Goal: Task Accomplishment & Management: Use online tool/utility

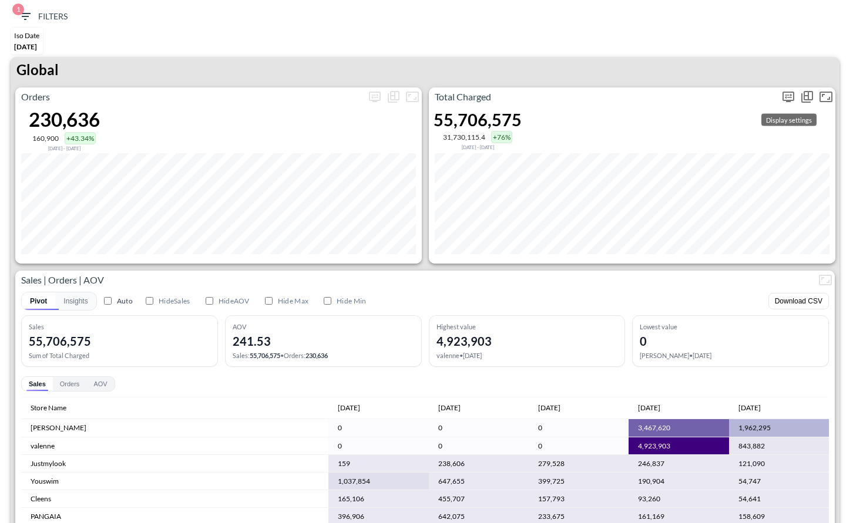
click at [786, 95] on icon "more" at bounding box center [788, 97] width 14 height 14
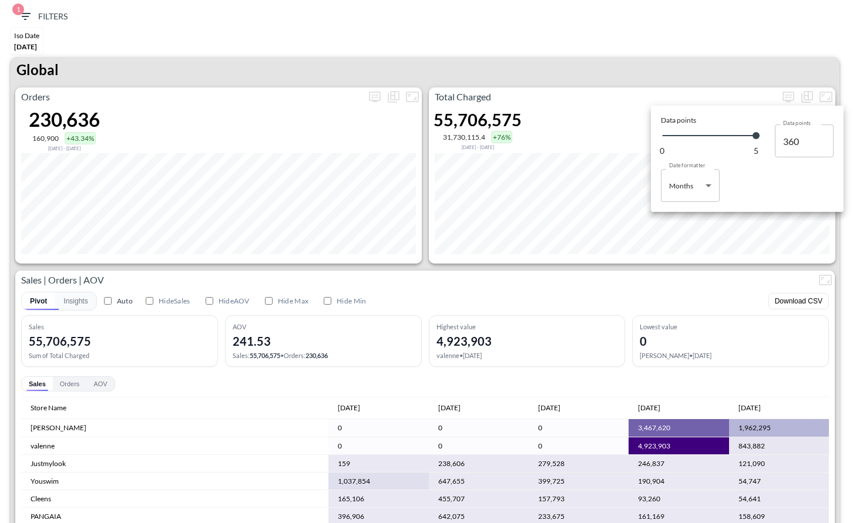
click at [711, 183] on body "BI.P.EYE, Interactive Analytics Dashboards 1 Filters Iso Date [DATE] Global Ord…" at bounding box center [426, 261] width 853 height 523
click at [681, 217] on div "Days" at bounding box center [677, 215] width 15 height 11
type input "Days"
type input "136"
click at [691, 39] on div at bounding box center [426, 261] width 853 height 523
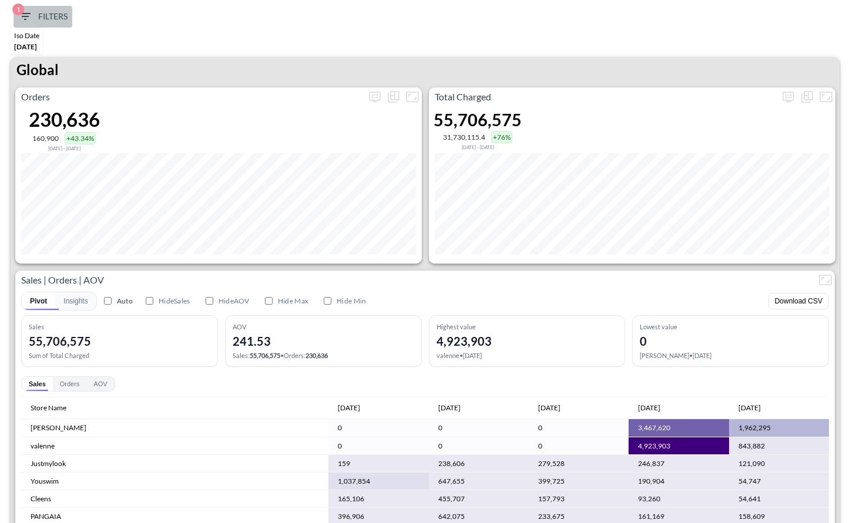
click at [25, 14] on icon "button" at bounding box center [25, 16] width 14 height 14
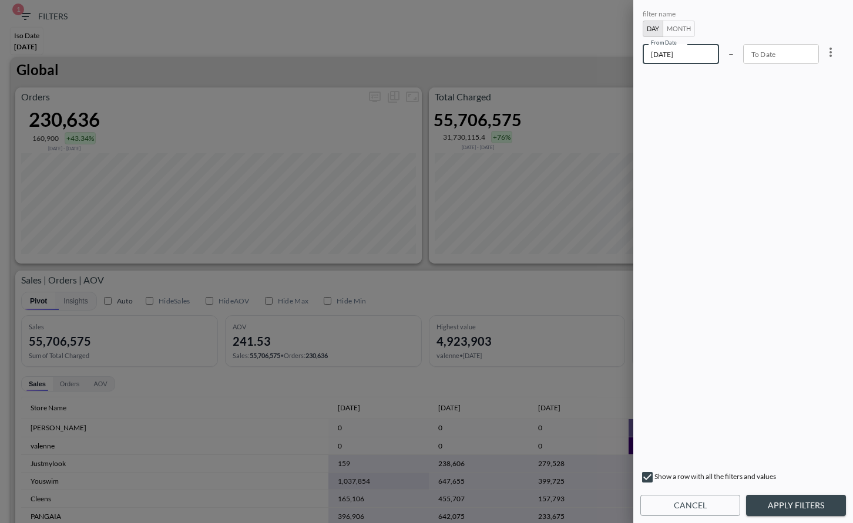
click at [704, 48] on input "[DATE]" at bounding box center [681, 54] width 76 height 20
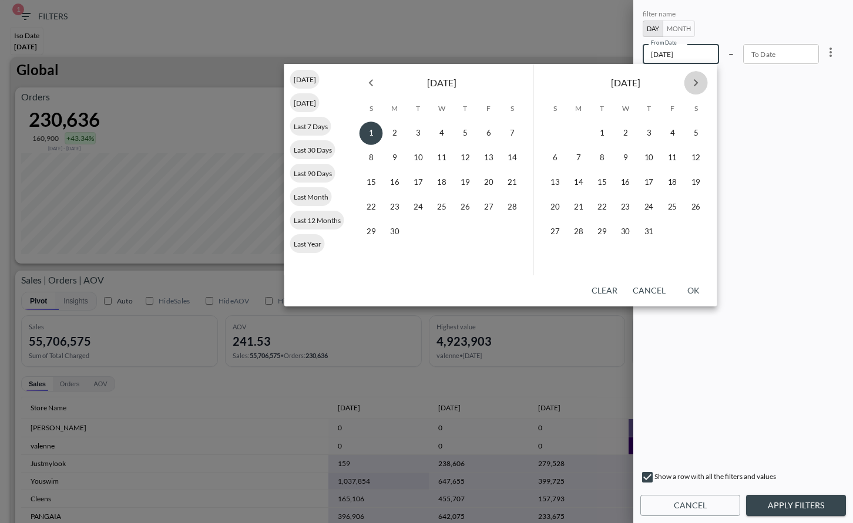
click at [700, 81] on icon "Next month" at bounding box center [696, 83] width 14 height 14
click at [602, 180] on button "14" at bounding box center [601, 182] width 23 height 23
type input "[DATE]"
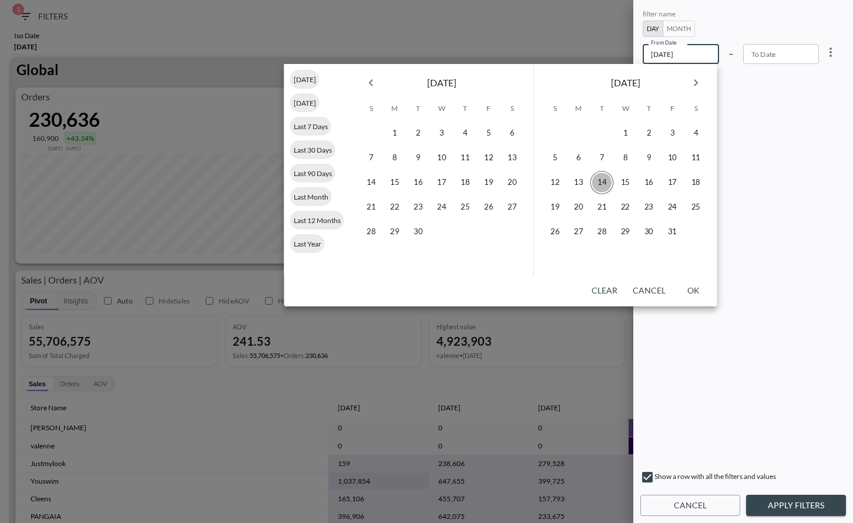
type input "YYYY-MM-DD"
click at [620, 180] on button "15" at bounding box center [625, 182] width 23 height 23
type input "[DATE]"
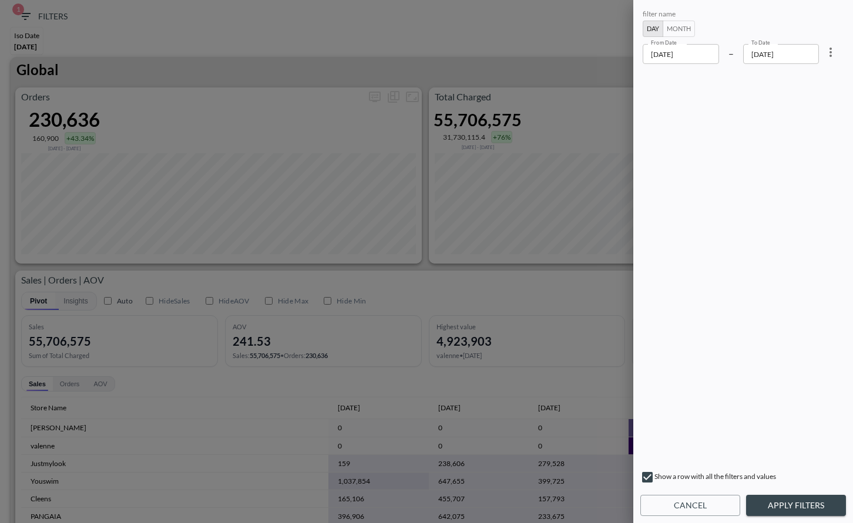
click at [802, 508] on button "Apply Filters" at bounding box center [796, 506] width 100 height 22
